Goal: Information Seeking & Learning: Learn about a topic

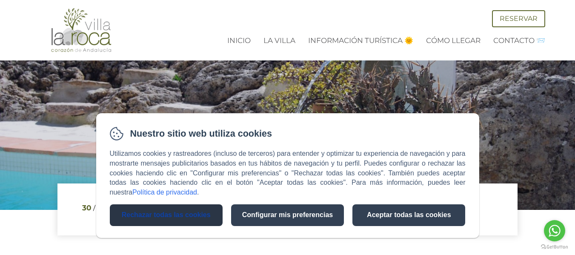
click at [180, 218] on button "Rechazar todas las cookies" at bounding box center [166, 215] width 113 height 22
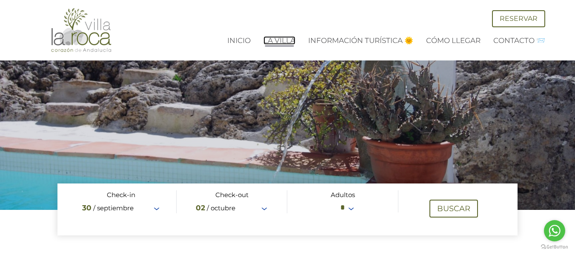
click at [277, 41] on link "La Villa" at bounding box center [280, 40] width 32 height 9
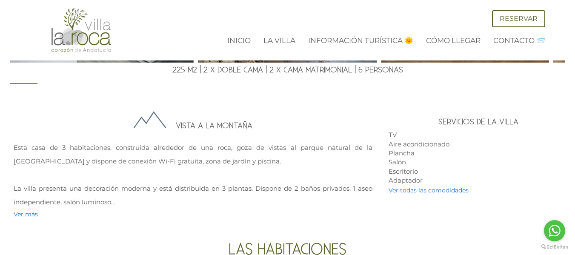
scroll to position [128, 0]
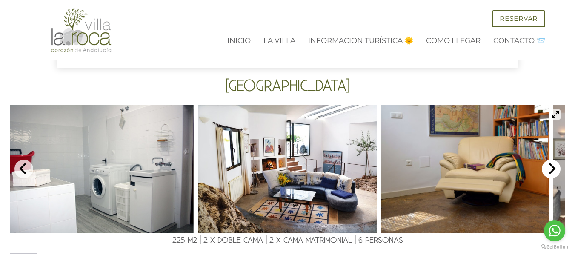
click at [550, 173] on icon "Next" at bounding box center [552, 168] width 7 height 11
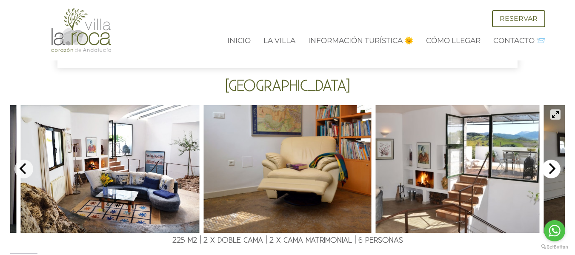
click at [550, 173] on icon "Next" at bounding box center [552, 168] width 7 height 11
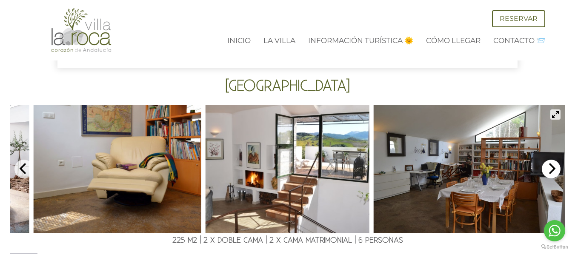
click at [550, 173] on icon "Next" at bounding box center [552, 168] width 7 height 11
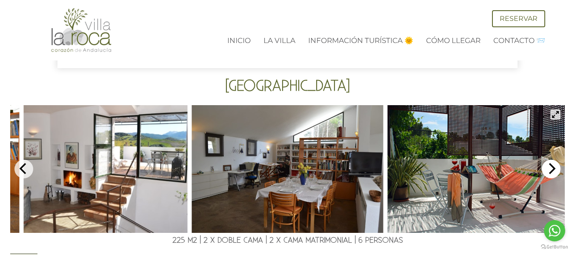
click at [550, 173] on icon "Next" at bounding box center [552, 168] width 7 height 11
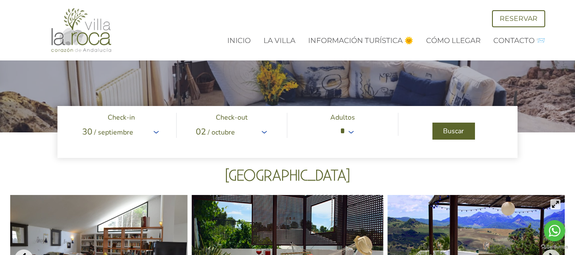
scroll to position [0, 0]
